Goal: Task Accomplishment & Management: Use online tool/utility

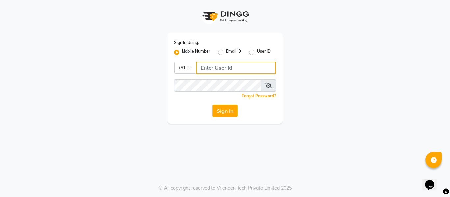
click at [247, 68] on input "Username" at bounding box center [236, 68] width 80 height 13
type input "9778691079"
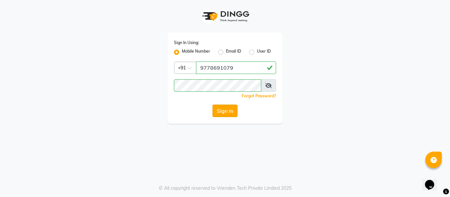
click at [220, 108] on button "Sign In" at bounding box center [225, 111] width 25 height 13
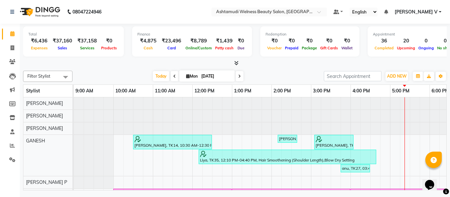
scroll to position [9, 0]
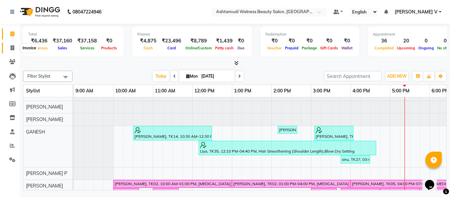
click at [11, 47] on icon at bounding box center [13, 47] width 4 height 5
select select "service"
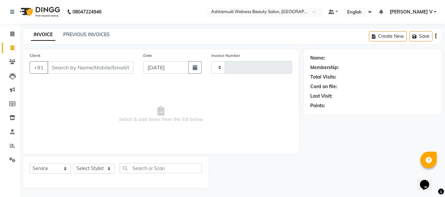
type input "7503"
select select "4529"
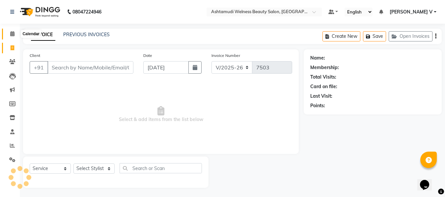
click at [16, 33] on span at bounding box center [13, 34] width 12 height 8
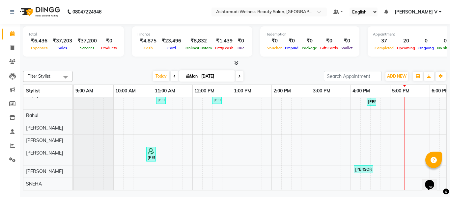
scroll to position [15, 0]
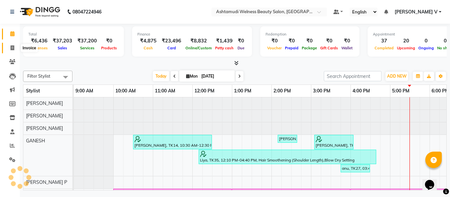
click at [12, 48] on icon at bounding box center [13, 47] width 4 height 5
select select "service"
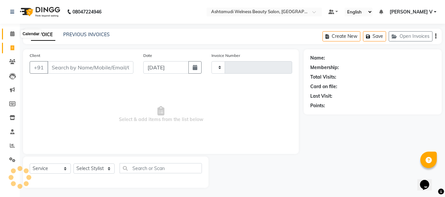
click at [10, 35] on icon at bounding box center [12, 33] width 4 height 5
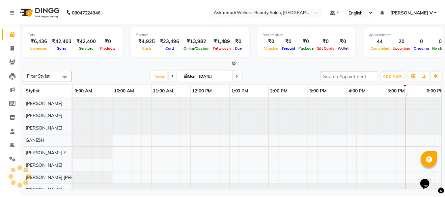
scroll to position [0, 102]
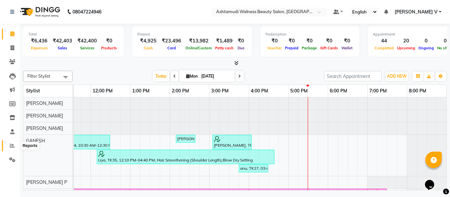
click at [12, 145] on icon at bounding box center [12, 145] width 5 height 5
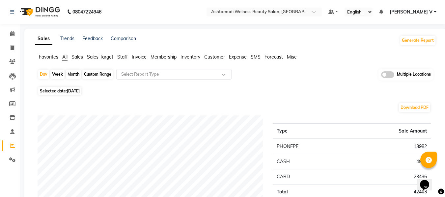
click at [396, 76] on div "Multiple Locations" at bounding box center [406, 75] width 55 height 12
click at [393, 74] on span at bounding box center [387, 75] width 13 height 7
click at [381, 76] on input "checkbox" at bounding box center [381, 76] width 0 height 0
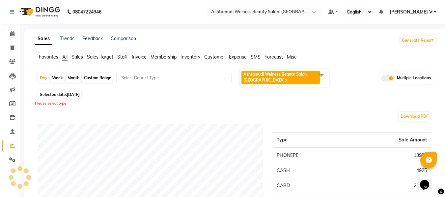
click at [287, 78] on span "Ashtamudi Welness Beauty Salon, [GEOGRAPHIC_DATA] x" at bounding box center [281, 77] width 78 height 13
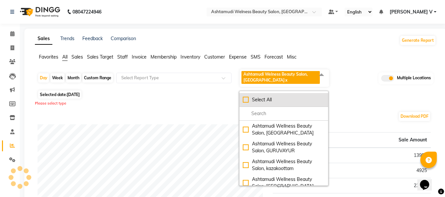
click at [274, 97] on div "Select All" at bounding box center [284, 100] width 82 height 7
checkbox input "true"
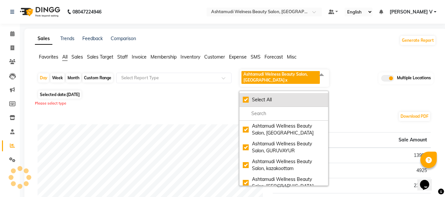
checkbox input "true"
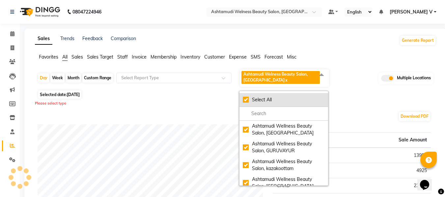
checkbox input "true"
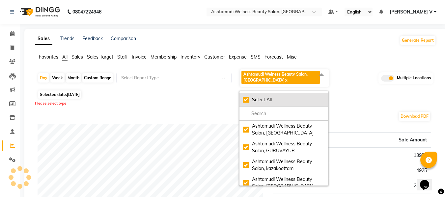
checkbox input "true"
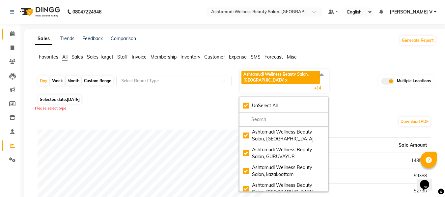
click at [12, 30] on link "Calendar" at bounding box center [10, 34] width 16 height 11
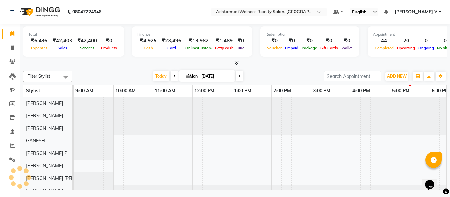
scroll to position [9, 0]
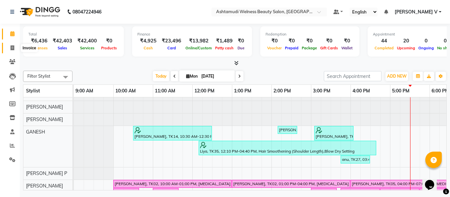
click at [12, 46] on icon at bounding box center [13, 47] width 4 height 5
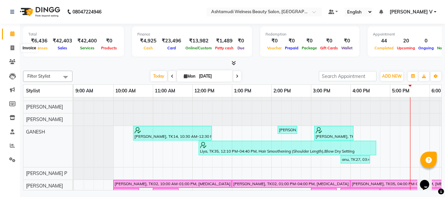
select select "4529"
select select "service"
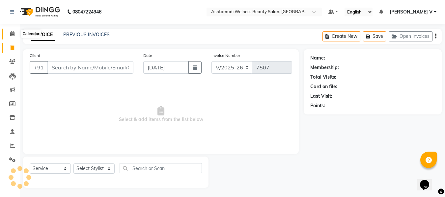
click at [13, 36] on span at bounding box center [13, 34] width 12 height 8
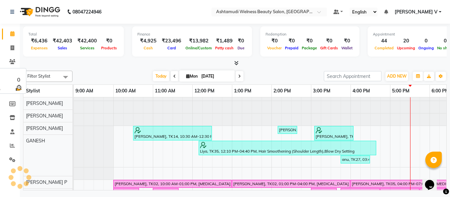
scroll to position [9, 0]
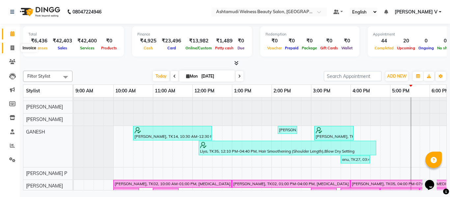
click at [11, 49] on icon at bounding box center [13, 47] width 4 height 5
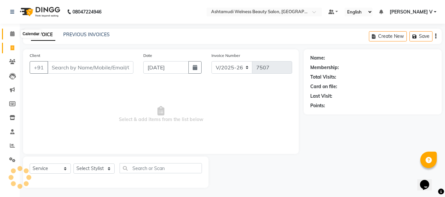
click at [10, 37] on span at bounding box center [13, 34] width 12 height 8
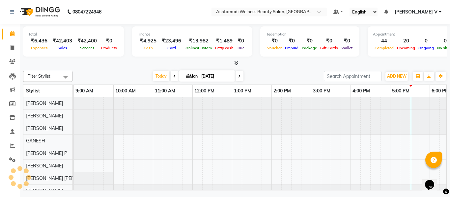
scroll to position [9, 0]
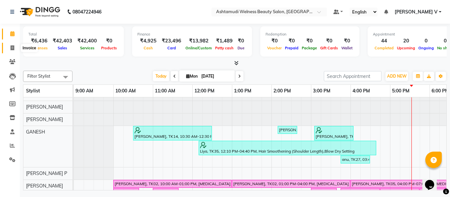
click at [9, 49] on span at bounding box center [13, 49] width 12 height 8
select select "4529"
select select "service"
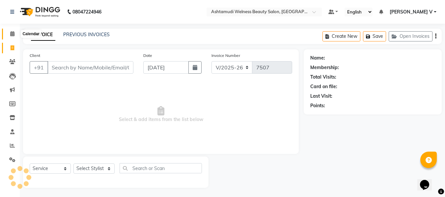
click at [10, 35] on icon at bounding box center [12, 33] width 4 height 5
